Goal: Task Accomplishment & Management: Use online tool/utility

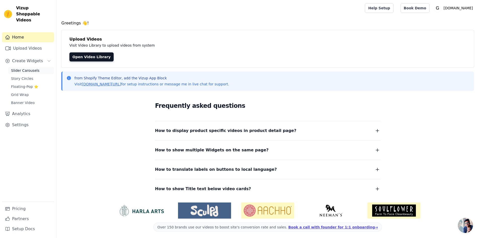
click at [24, 68] on span "Slider Carousels" at bounding box center [25, 70] width 28 height 5
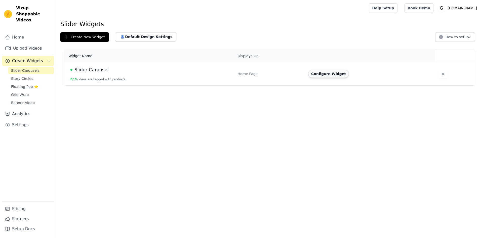
click at [322, 71] on button "Configure Widget" at bounding box center [328, 74] width 41 height 8
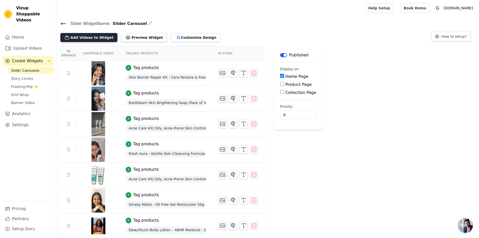
click at [101, 36] on button "Add Videos to Widget" at bounding box center [88, 37] width 57 height 9
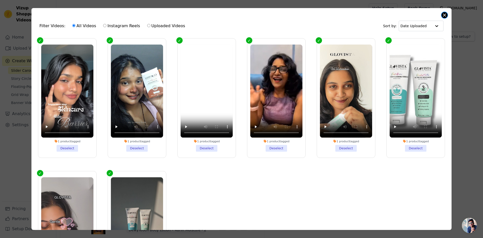
click at [444, 16] on button "Close modal" at bounding box center [445, 15] width 6 height 6
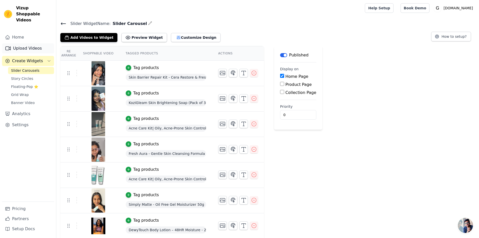
click at [25, 43] on link "Upload Videos" at bounding box center [28, 48] width 52 height 10
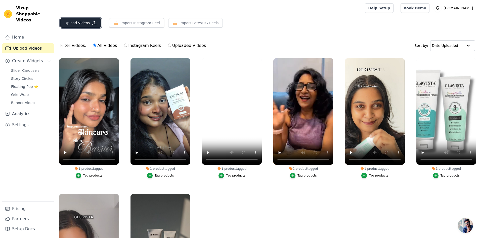
click at [89, 21] on button "Upload Videos" at bounding box center [80, 23] width 41 height 10
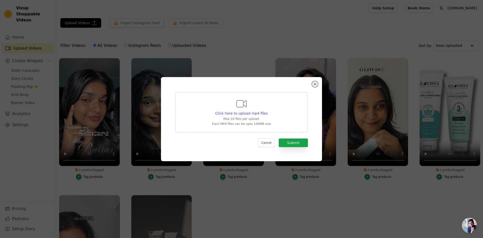
click at [239, 89] on div "Click here to upload mp4 files Max 10 files per upload. Each MP4 files can be u…" at bounding box center [241, 119] width 143 height 66
click at [246, 100] on icon at bounding box center [242, 103] width 10 height 7
click at [268, 110] on input "Click here to upload mp4 files Max 10 files per upload. Each MP4 files can be u…" at bounding box center [268, 110] width 0 height 0
type input "C:\fakepath\Priya Varghese.mp4"
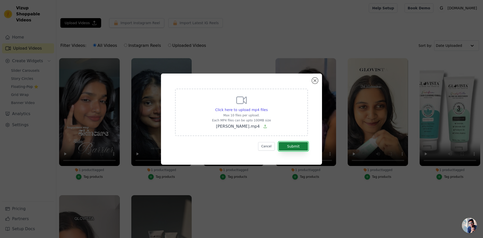
click at [299, 147] on button "Submit" at bounding box center [293, 146] width 29 height 9
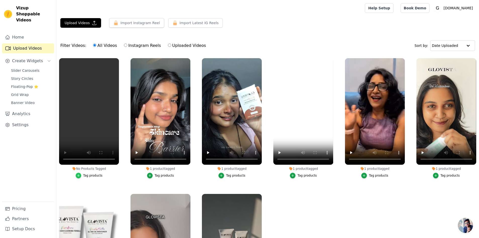
click at [80, 175] on icon "button" at bounding box center [79, 176] width 4 height 4
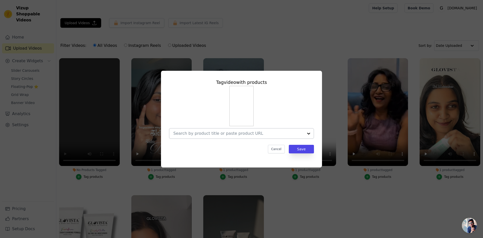
click at [256, 131] on input "No Products Tagged Tag video with products Cancel Save Tag products" at bounding box center [238, 133] width 130 height 5
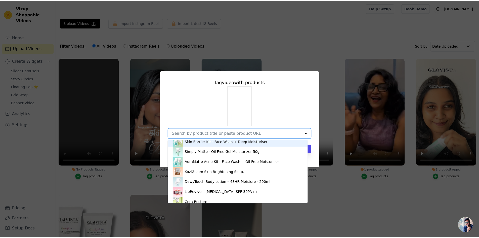
scroll to position [75, 0]
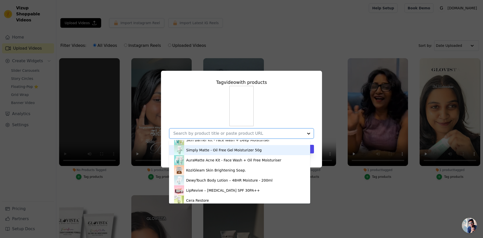
click at [197, 152] on div "Simply Matte - Oil Free Gel Moisturizer 50g" at bounding box center [223, 149] width 75 height 5
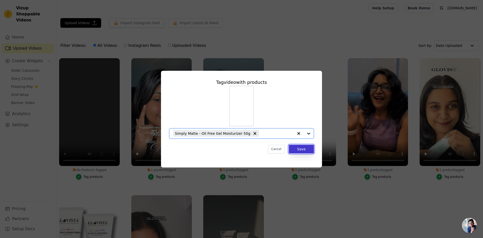
click at [308, 147] on button "Save" at bounding box center [301, 149] width 25 height 9
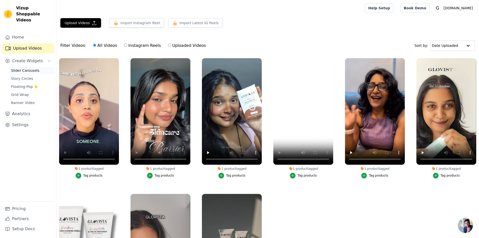
click at [26, 68] on span "Slider Carousels" at bounding box center [25, 70] width 28 height 5
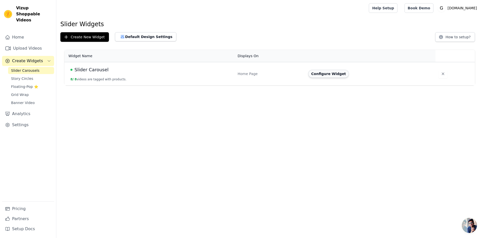
click at [332, 75] on button "Configure Widget" at bounding box center [328, 74] width 41 height 8
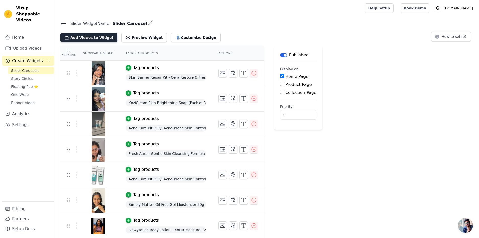
click at [91, 34] on button "Add Videos to Widget" at bounding box center [88, 37] width 57 height 9
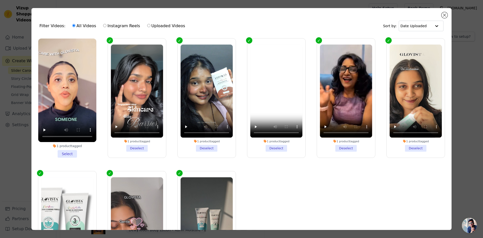
click at [70, 154] on li "1 product tagged Select" at bounding box center [67, 98] width 58 height 119
click at [0, 0] on input "1 product tagged Select" at bounding box center [0, 0] width 0 height 0
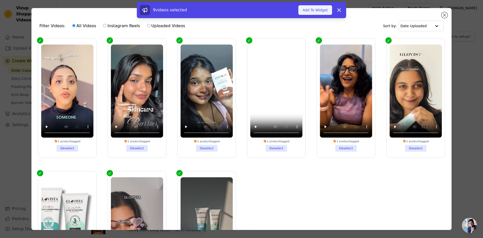
click at [313, 8] on button "Add To Widget" at bounding box center [315, 10] width 34 height 10
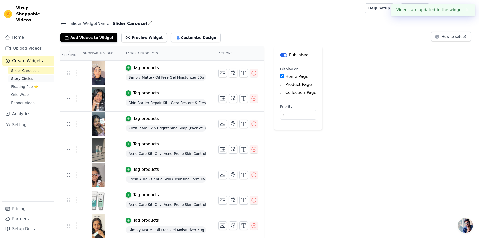
click at [28, 76] on span "Story Circles" at bounding box center [22, 78] width 22 height 5
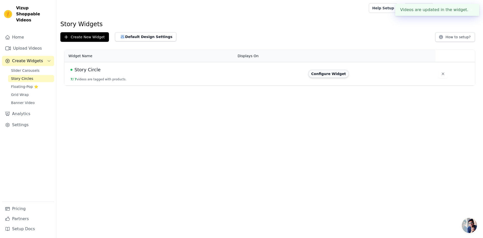
click at [320, 71] on button "Configure Widget" at bounding box center [328, 74] width 41 height 8
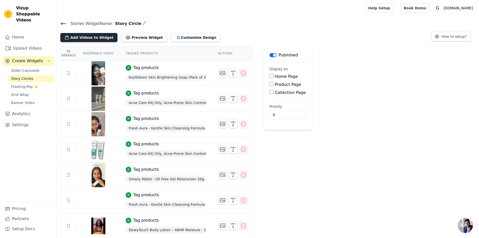
click at [81, 38] on button "Add Videos to Widget" at bounding box center [88, 37] width 57 height 9
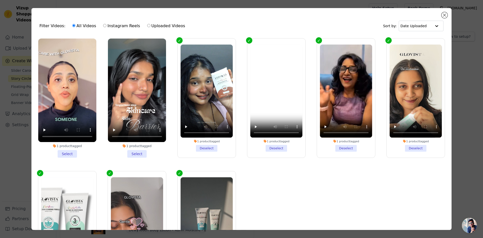
click at [138, 148] on li "1 product tagged Select" at bounding box center [137, 98] width 58 height 119
click at [0, 0] on input "1 product tagged Select" at bounding box center [0, 0] width 0 height 0
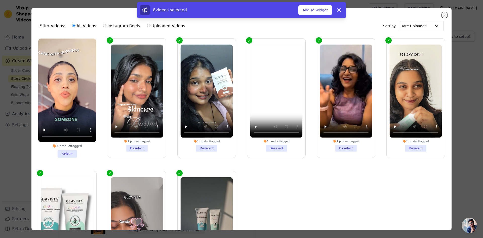
click at [64, 148] on li "1 product tagged Select" at bounding box center [67, 98] width 58 height 119
click at [0, 0] on input "1 product tagged Select" at bounding box center [0, 0] width 0 height 0
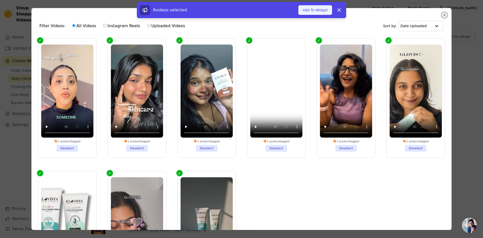
click at [305, 9] on button "Add To Widget" at bounding box center [315, 10] width 34 height 10
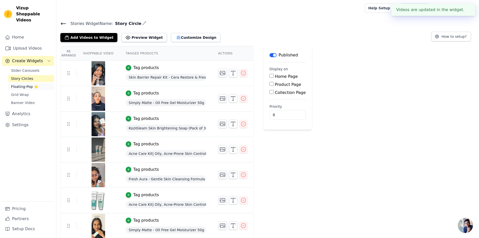
click at [12, 84] on span "Floating-Pop ⭐" at bounding box center [24, 86] width 27 height 5
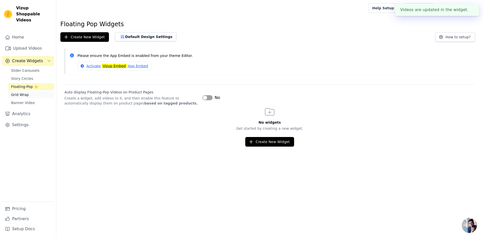
click at [22, 92] on span "Grid Wrap" at bounding box center [20, 94] width 18 height 5
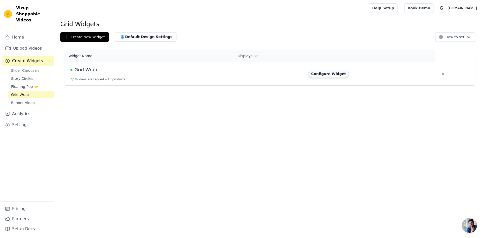
click at [316, 74] on button "Configure Widget" at bounding box center [328, 74] width 41 height 8
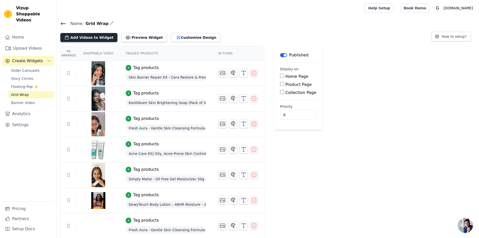
drag, startPoint x: 78, startPoint y: 38, endPoint x: 81, endPoint y: 37, distance: 3.3
click at [81, 37] on button "Add Videos to Widget" at bounding box center [88, 37] width 57 height 9
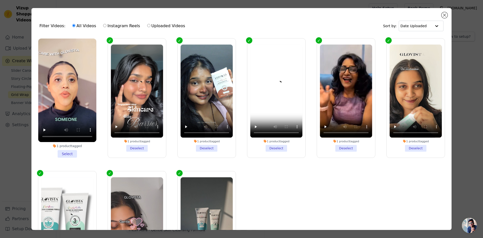
click at [66, 149] on li "1 product tagged Select" at bounding box center [67, 98] width 58 height 119
click at [0, 0] on input "1 product tagged Select" at bounding box center [0, 0] width 0 height 0
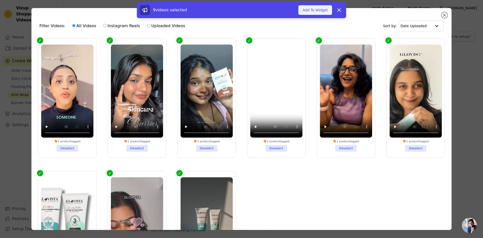
click at [308, 9] on button "Add To Widget" at bounding box center [315, 10] width 34 height 10
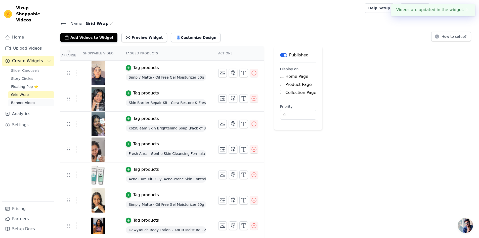
click at [25, 100] on span "Banner Video" at bounding box center [23, 102] width 24 height 5
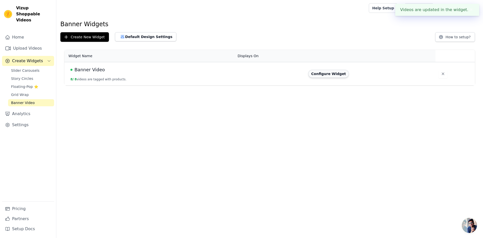
click at [320, 73] on button "Configure Widget" at bounding box center [328, 74] width 41 height 8
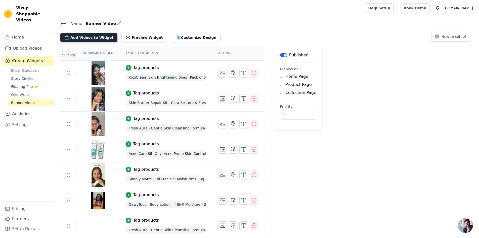
click at [79, 37] on button "Add Videos to Widget" at bounding box center [88, 37] width 57 height 9
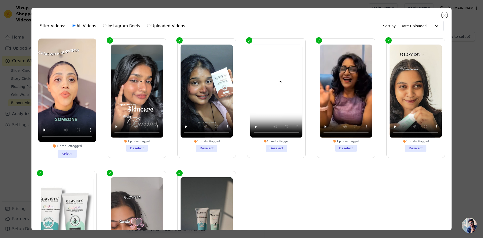
click at [73, 153] on li "1 product tagged Select" at bounding box center [67, 98] width 58 height 119
click at [0, 0] on input "1 product tagged Select" at bounding box center [0, 0] width 0 height 0
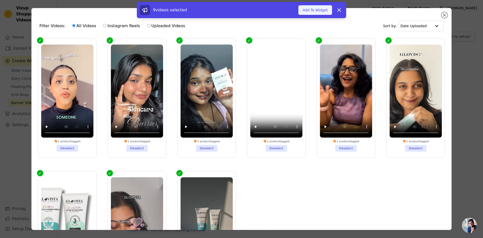
click at [325, 13] on button "Add To Widget" at bounding box center [315, 10] width 34 height 10
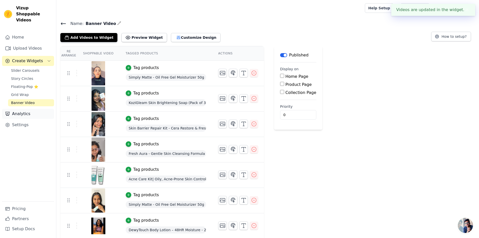
click at [23, 109] on link "Analytics" at bounding box center [28, 114] width 52 height 10
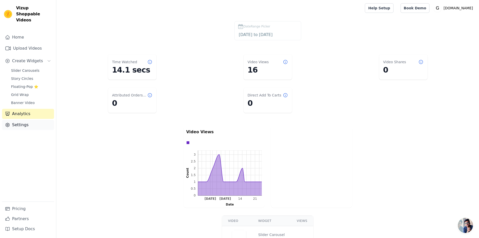
click at [10, 122] on icon "Sidebar" at bounding box center [7, 124] width 5 height 5
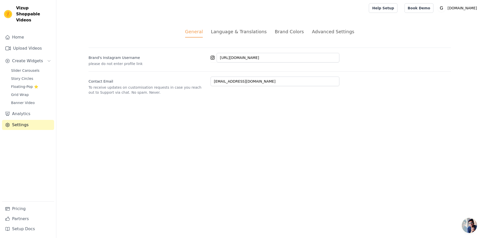
click at [247, 30] on div "Language & Translations" at bounding box center [239, 31] width 56 height 7
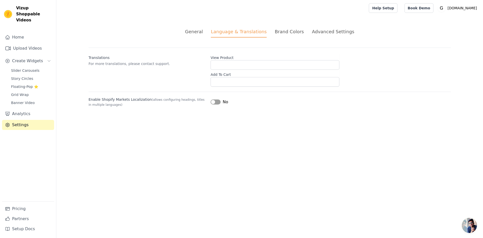
click at [299, 30] on div "Brand Colors" at bounding box center [289, 31] width 29 height 7
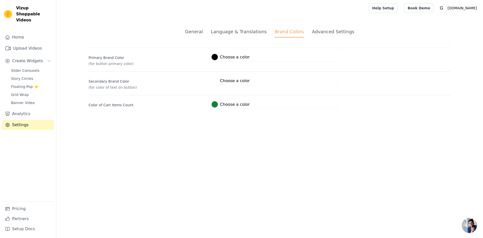
click at [316, 30] on div "Advanced Settings" at bounding box center [333, 31] width 42 height 7
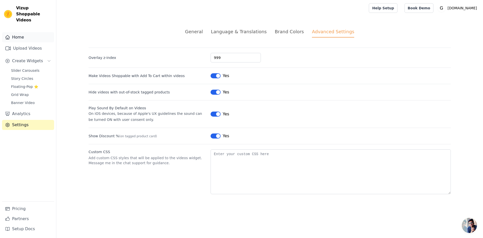
click at [23, 32] on link "Home" at bounding box center [28, 37] width 52 height 10
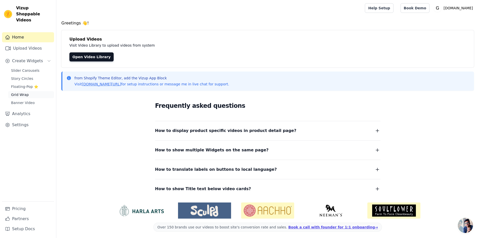
click at [25, 92] on span "Grid Wrap" at bounding box center [20, 94] width 18 height 5
